Goal: Navigation & Orientation: Find specific page/section

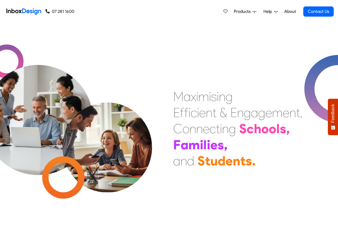
click at [290, 12] on link "About" at bounding box center [290, 11] width 15 height 11
